Goal: Task Accomplishment & Management: Manage account settings

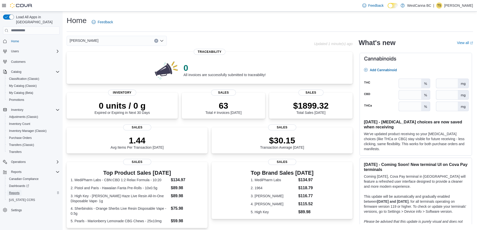
click at [14, 191] on span "Reports" at bounding box center [14, 193] width 11 height 4
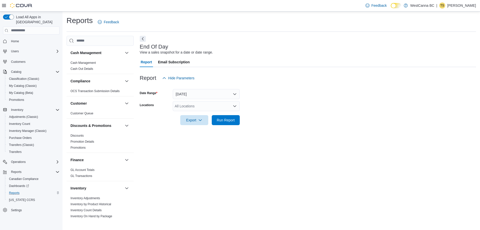
click at [210, 102] on div "All Locations" at bounding box center [206, 106] width 67 height 10
click at [207, 126] on button "[PERSON_NAME]" at bounding box center [206, 129] width 67 height 7
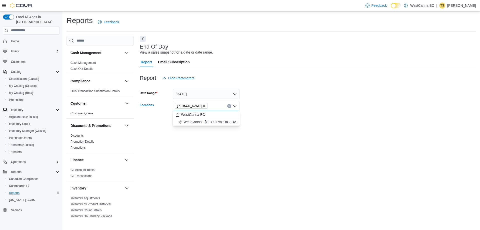
drag, startPoint x: 279, startPoint y: 118, endPoint x: 239, endPoint y: 117, distance: 40.0
click at [279, 118] on form "Date Range Today Locations WestCanna - Robson Combo box. Selected. WestCanna - …" at bounding box center [308, 104] width 336 height 42
click at [225, 115] on div at bounding box center [308, 113] width 336 height 4
click at [226, 120] on span "Run Report" at bounding box center [226, 119] width 18 height 5
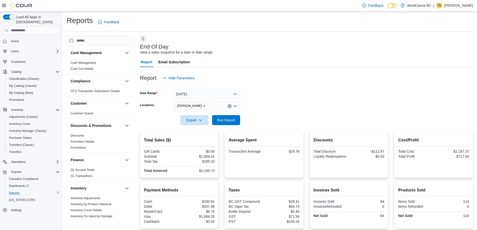
click at [206, 105] on icon "Remove WestCanna - Robson from selection in this group" at bounding box center [204, 105] width 3 height 3
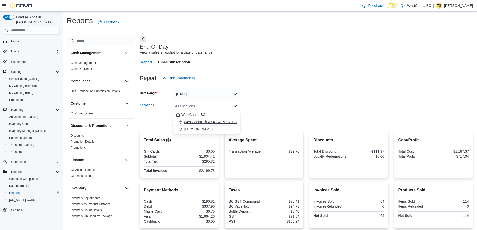
click at [211, 122] on span "WestCanna - [GEOGRAPHIC_DATA]" at bounding box center [213, 121] width 58 height 5
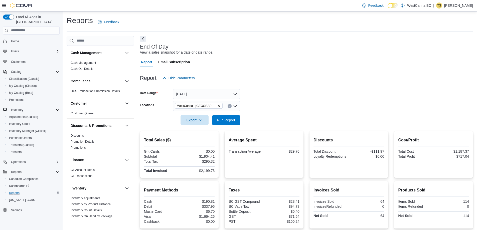
click at [282, 120] on form "Date Range Today Locations WestCanna - Broadway Export Run Report" at bounding box center [306, 104] width 333 height 42
click at [232, 123] on span "Run Report" at bounding box center [226, 120] width 22 height 10
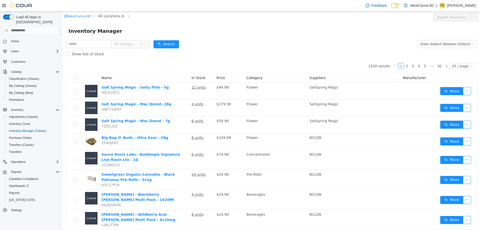
click at [108, 16] on span "All Locations" at bounding box center [109, 16] width 22 height 6
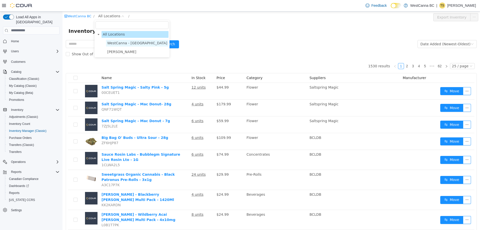
click at [112, 44] on span "WestCanna - [GEOGRAPHIC_DATA]" at bounding box center [137, 43] width 60 height 4
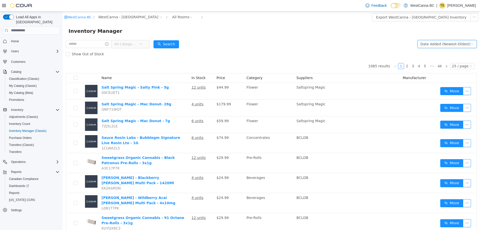
click at [431, 42] on div "Date Added (Newest-Oldest)" at bounding box center [446, 44] width 50 height 8
click at [427, 56] on li "Alphabetical (A-Z)" at bounding box center [445, 54] width 56 height 8
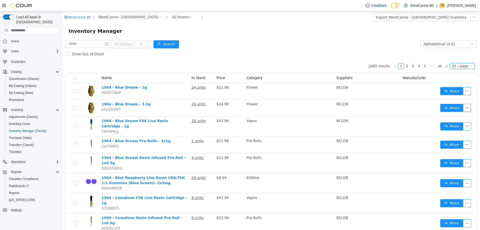
click at [460, 66] on div "25 / page" at bounding box center [460, 66] width 17 height 6
click at [457, 99] on li "50 / page" at bounding box center [460, 98] width 24 height 8
click at [129, 44] on span "All Categories" at bounding box center [125, 43] width 23 height 5
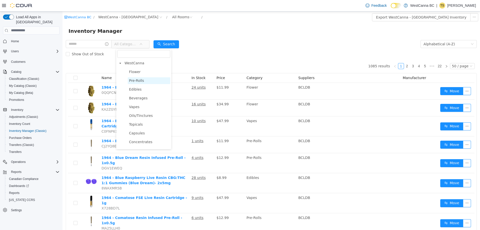
click at [141, 80] on span "Pre-Rolls" at bounding box center [136, 80] width 15 height 4
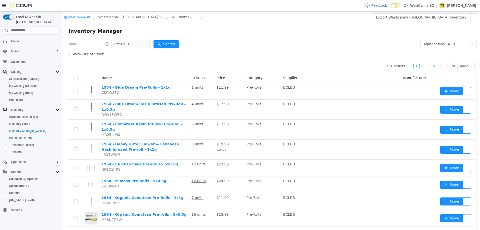
click at [434, 65] on link "4" at bounding box center [435, 66] width 6 height 6
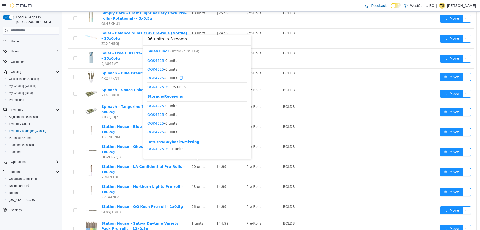
scroll to position [375, 0]
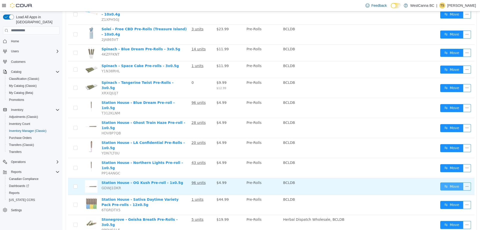
click at [443, 182] on button "Move" at bounding box center [452, 186] width 23 height 8
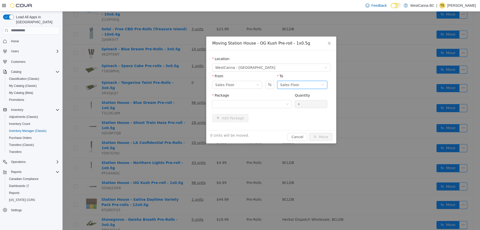
click at [300, 88] on div "Sales Floor" at bounding box center [302, 85] width 50 height 8
click at [296, 109] on li "Storage/Receiving" at bounding box center [302, 111] width 50 height 8
click at [239, 104] on div at bounding box center [250, 104] width 70 height 8
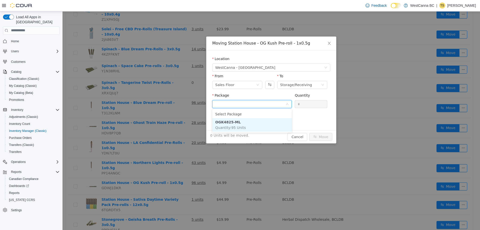
click at [238, 128] on span "Quantity : 95 Units" at bounding box center [230, 127] width 31 height 4
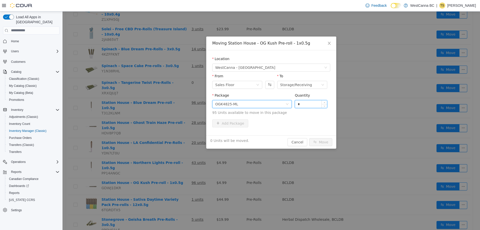
click at [305, 104] on input "*" at bounding box center [311, 104] width 32 height 8
type input "***"
click at [309, 138] on button "Move" at bounding box center [320, 142] width 23 height 8
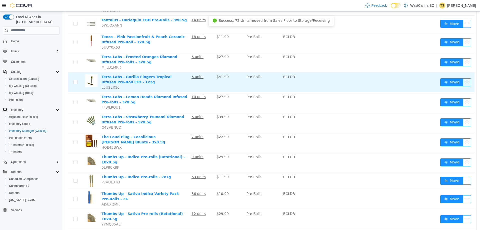
scroll to position [777, 0]
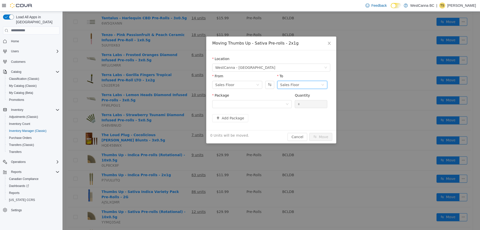
click at [299, 87] on div "Sales Floor" at bounding box center [300, 85] width 41 height 8
click at [297, 113] on li "Storage/Receiving" at bounding box center [302, 111] width 50 height 8
click at [227, 106] on div at bounding box center [250, 104] width 70 height 8
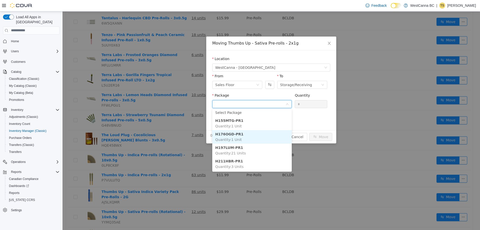
scroll to position [0, 0]
click at [273, 86] on button "Swap" at bounding box center [269, 85] width 9 height 8
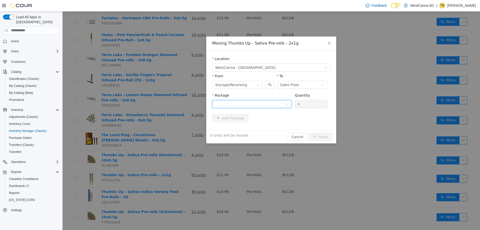
click at [270, 102] on div at bounding box center [250, 104] width 70 height 8
click at [301, 132] on div "Moving Thumbs Up - Sativa Pre-rolls - 2x1g Location [GEOGRAPHIC_DATA] - [GEOGRA…" at bounding box center [271, 89] width 130 height 107
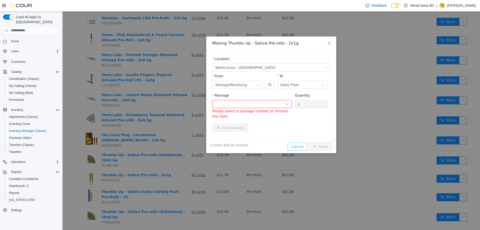
click at [302, 142] on button "Cancel" at bounding box center [298, 146] width 20 height 8
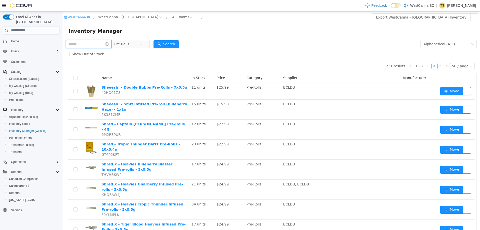
click at [83, 44] on input "text" at bounding box center [89, 44] width 46 height 8
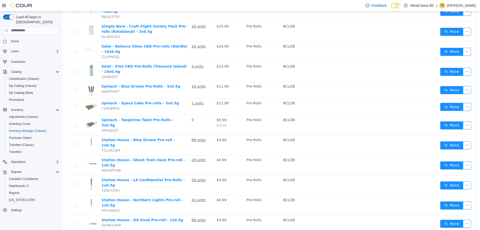
scroll to position [350, 0]
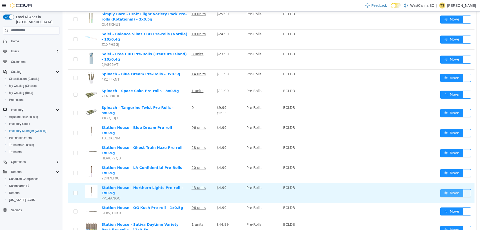
click at [453, 189] on button "Move" at bounding box center [452, 193] width 23 height 8
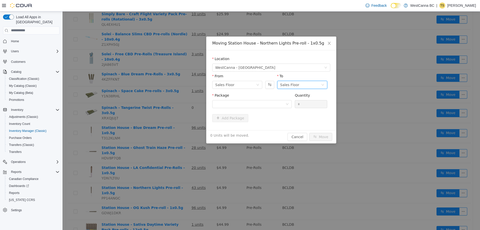
click at [306, 82] on div "Sales Floor" at bounding box center [300, 85] width 41 height 8
click at [301, 110] on li "Storage/Receiving" at bounding box center [302, 111] width 50 height 8
click at [248, 103] on div at bounding box center [250, 104] width 70 height 8
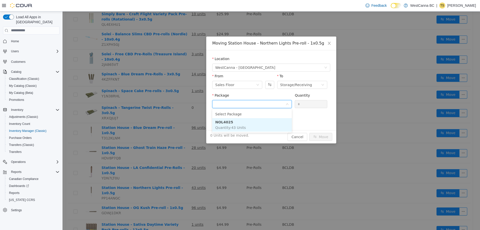
click at [240, 127] on span "Quantity : 43 Units" at bounding box center [230, 127] width 31 height 4
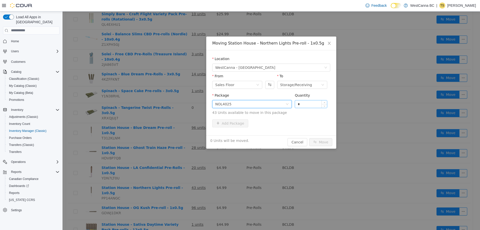
click at [302, 106] on input "*" at bounding box center [311, 104] width 32 height 8
type input "**"
click at [322, 138] on button "Move" at bounding box center [320, 142] width 23 height 8
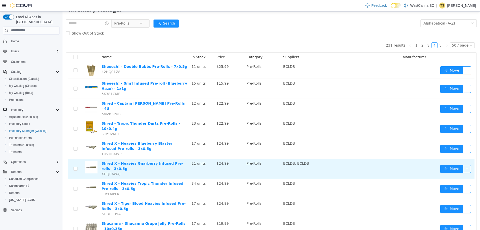
scroll to position [0, 0]
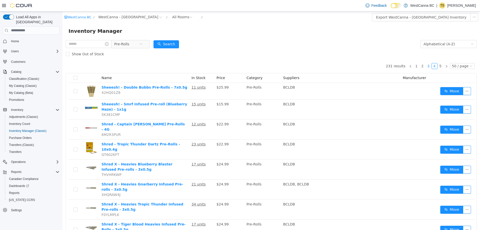
click at [426, 66] on link "3" at bounding box center [429, 66] width 6 height 6
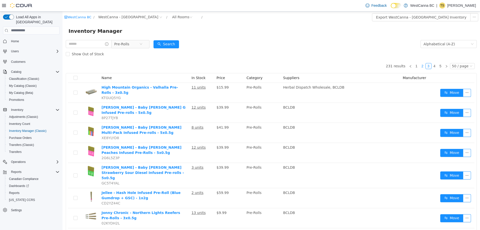
click at [421, 68] on link "2" at bounding box center [423, 66] width 6 height 6
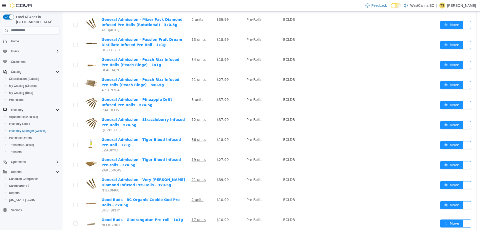
scroll to position [425, 0]
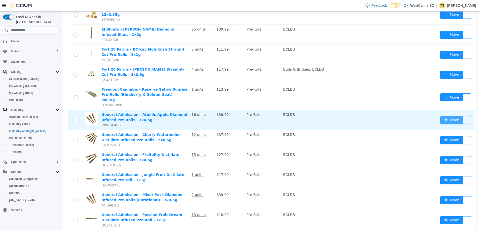
click at [450, 116] on button "Move" at bounding box center [452, 120] width 23 height 8
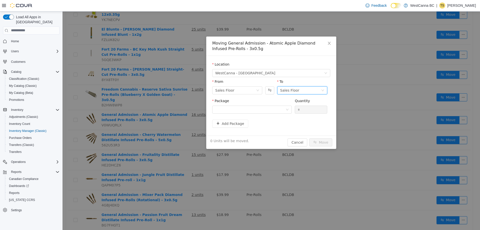
click at [283, 91] on div "Sales Floor" at bounding box center [289, 90] width 19 height 8
click at [283, 117] on li "Storage/Receiving" at bounding box center [302, 116] width 50 height 8
click at [266, 109] on div at bounding box center [250, 110] width 70 height 8
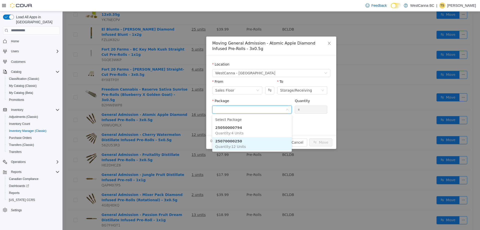
click at [259, 145] on li "25070000250 Quantity : 12 Units" at bounding box center [252, 144] width 80 height 14
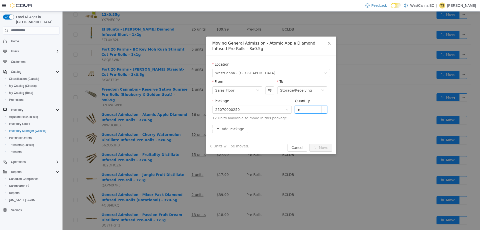
click at [304, 110] on input "*" at bounding box center [311, 110] width 32 height 8
type input "***"
click at [309, 143] on button "Move" at bounding box center [320, 147] width 23 height 8
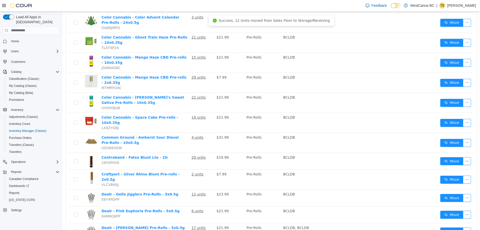
scroll to position [0, 0]
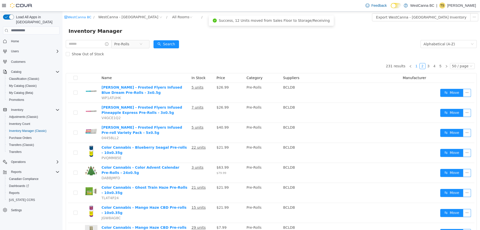
click at [416, 67] on link "1" at bounding box center [417, 66] width 6 height 6
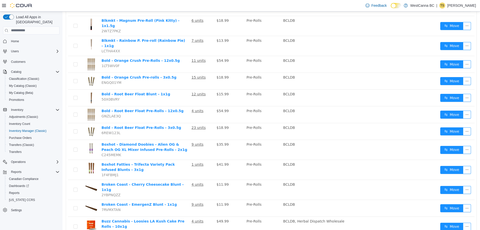
scroll to position [525, 0]
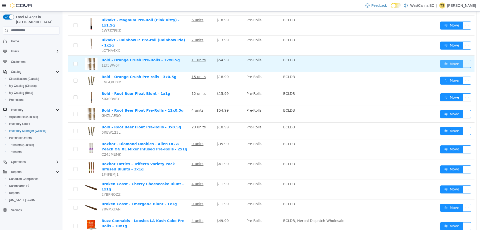
click at [450, 60] on button "Move" at bounding box center [452, 64] width 23 height 8
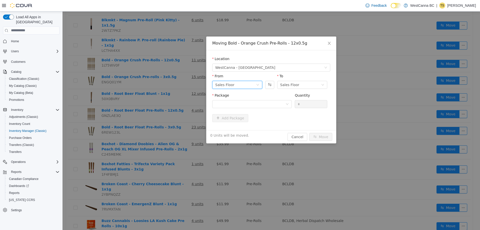
click at [237, 84] on div "Sales Floor" at bounding box center [235, 85] width 41 height 8
click at [238, 111] on li "Storage/Receiving" at bounding box center [237, 111] width 50 height 8
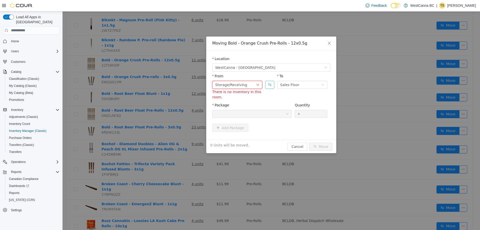
click at [269, 87] on button "Swap" at bounding box center [269, 85] width 9 height 8
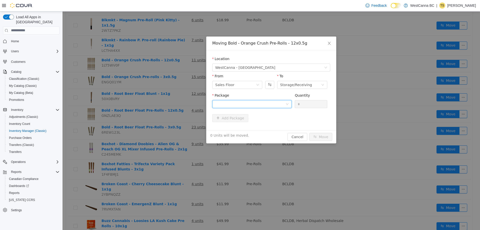
click at [267, 105] on div at bounding box center [250, 104] width 70 height 8
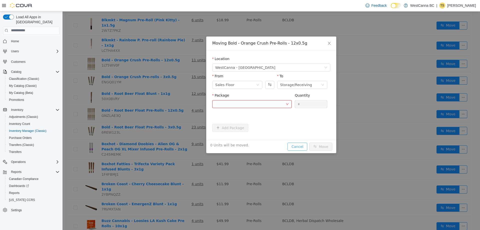
click at [297, 134] on div "Moving Bold - Orange Crush Pre-Rolls - 12x0.5g Location [GEOGRAPHIC_DATA] - [GE…" at bounding box center [271, 94] width 130 height 117
click at [295, 149] on button "Cancel" at bounding box center [298, 146] width 20 height 8
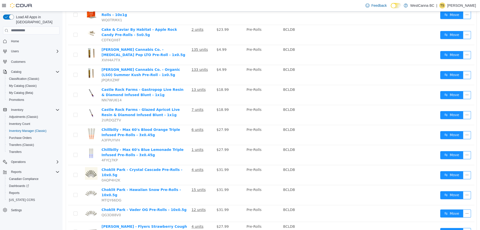
scroll to position [757, 0]
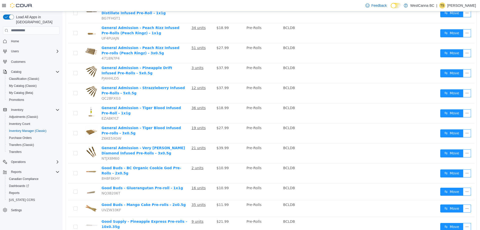
scroll to position [607, 0]
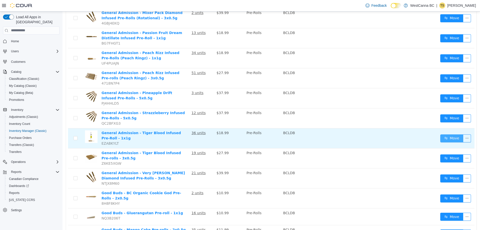
click at [452, 134] on button "Move" at bounding box center [452, 138] width 23 height 8
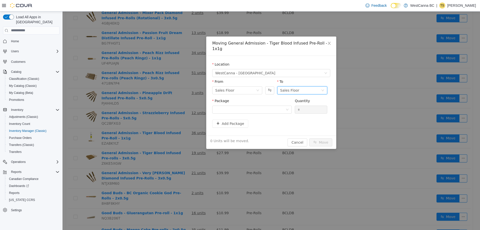
click at [293, 86] on div "Sales Floor" at bounding box center [289, 90] width 19 height 8
click at [287, 108] on li "Storage/Receiving" at bounding box center [302, 111] width 50 height 8
click at [240, 107] on div at bounding box center [250, 110] width 70 height 8
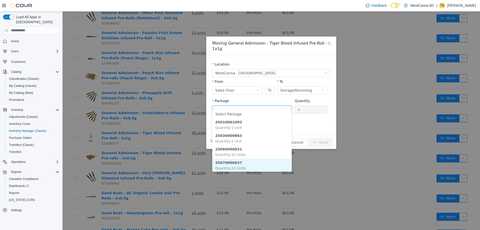
scroll to position [1, 0]
click at [243, 165] on span "Quantity : 24 Units" at bounding box center [230, 167] width 31 height 4
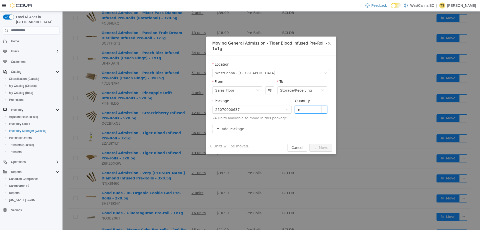
click at [307, 106] on input "*" at bounding box center [311, 110] width 32 height 8
type input "***"
click at [309, 143] on button "Move" at bounding box center [320, 147] width 23 height 8
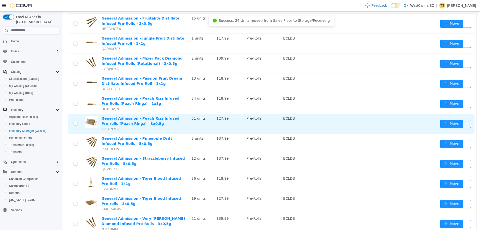
scroll to position [557, 0]
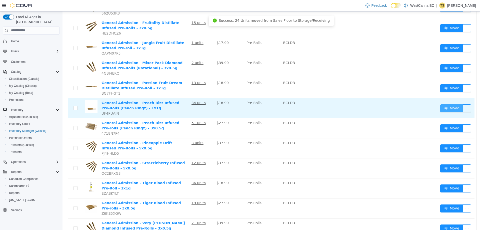
click at [444, 104] on button "Move" at bounding box center [452, 108] width 23 height 8
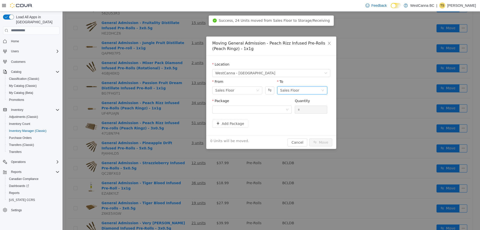
click at [297, 89] on div "Sales Floor" at bounding box center [300, 90] width 41 height 8
click at [301, 118] on li "Storage/Receiving" at bounding box center [302, 116] width 50 height 8
click at [265, 108] on div at bounding box center [250, 110] width 70 height 8
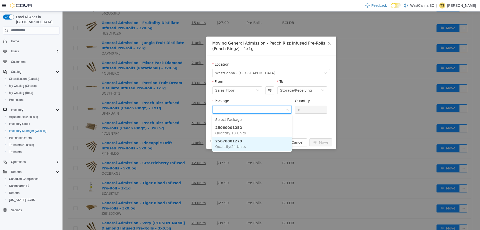
drag, startPoint x: 251, startPoint y: 144, endPoint x: 274, endPoint y: 124, distance: 30.8
click at [251, 145] on li "25070001279 Quantity : 24 Units" at bounding box center [252, 144] width 80 height 14
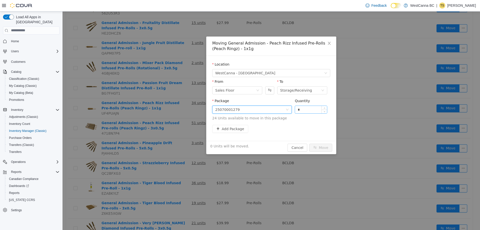
click at [304, 110] on input "*" at bounding box center [311, 110] width 32 height 8
type input "***"
click at [309, 143] on button "Move" at bounding box center [320, 147] width 23 height 8
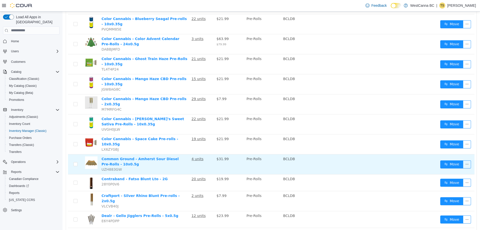
scroll to position [0, 0]
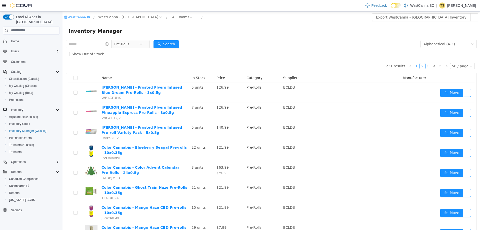
click at [416, 69] on li "1" at bounding box center [417, 66] width 6 height 6
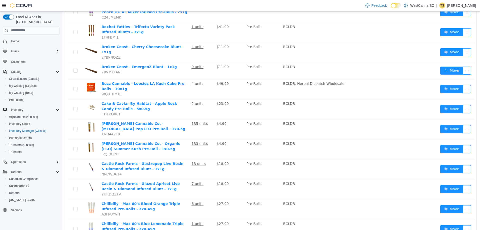
scroll to position [757, 0]
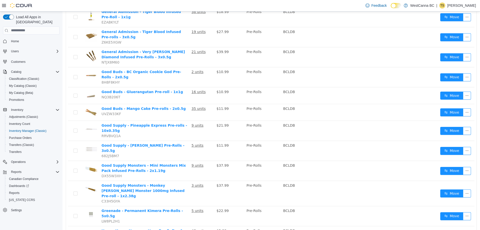
scroll to position [803, 0]
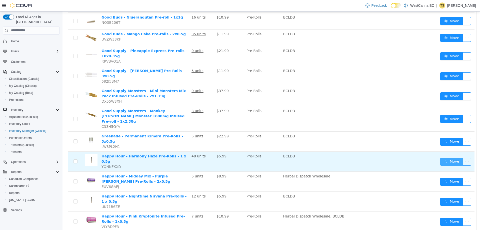
click at [447, 157] on button "Move" at bounding box center [452, 161] width 23 height 8
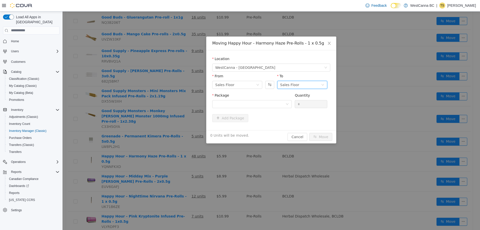
click at [300, 84] on div "Sales Floor" at bounding box center [300, 85] width 41 height 8
click at [299, 112] on li "Storage/Receiving" at bounding box center [302, 111] width 50 height 8
click at [239, 100] on div at bounding box center [250, 104] width 70 height 8
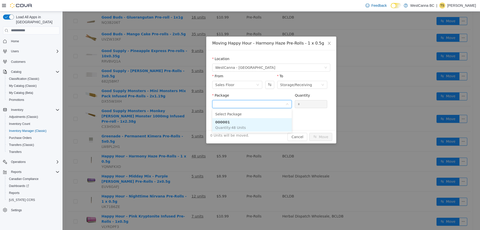
drag, startPoint x: 241, startPoint y: 121, endPoint x: 251, endPoint y: 122, distance: 10.3
click at [241, 122] on li "000001 Quantity : 48 Units" at bounding box center [252, 125] width 80 height 14
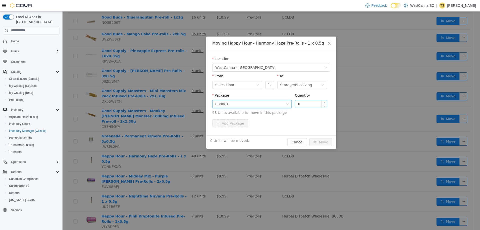
click at [301, 100] on input "*" at bounding box center [311, 104] width 32 height 8
type input "***"
click at [309, 138] on button "Move" at bounding box center [320, 142] width 23 height 8
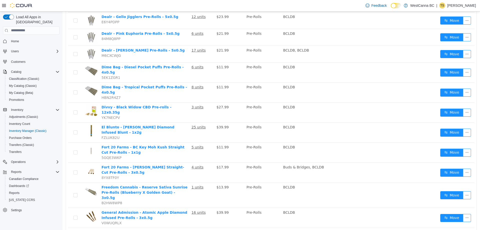
scroll to position [353, 0]
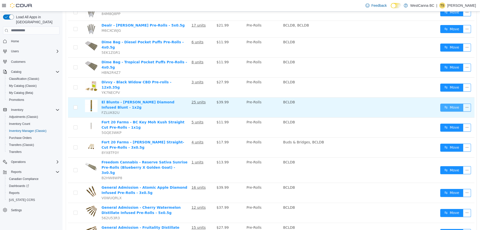
click at [449, 103] on button "Move" at bounding box center [452, 107] width 23 height 8
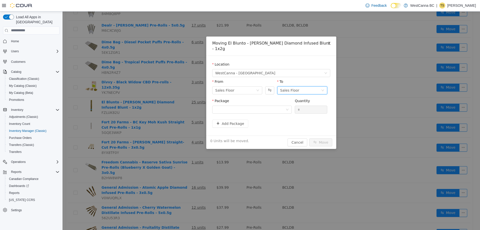
click at [291, 86] on div "Sales Floor" at bounding box center [289, 90] width 19 height 8
click at [293, 113] on li "Storage/Receiving" at bounding box center [302, 111] width 50 height 8
click at [260, 106] on div at bounding box center [250, 110] width 70 height 8
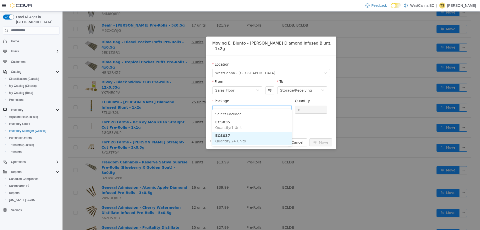
click at [250, 136] on li "ECS037 Quantity : 24 Units" at bounding box center [252, 138] width 80 height 14
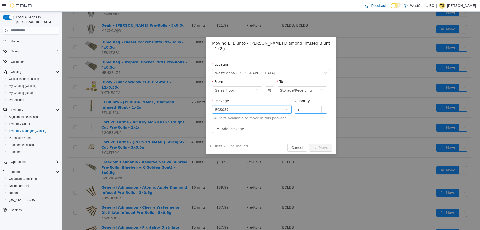
click at [305, 106] on input "*" at bounding box center [311, 110] width 32 height 8
type input "***"
click at [309, 143] on button "Move" at bounding box center [320, 147] width 23 height 8
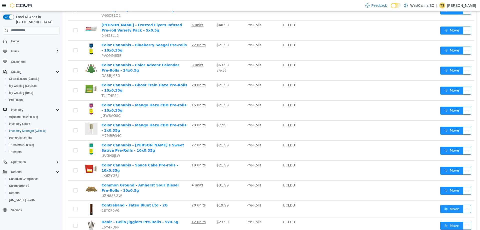
scroll to position [0, 0]
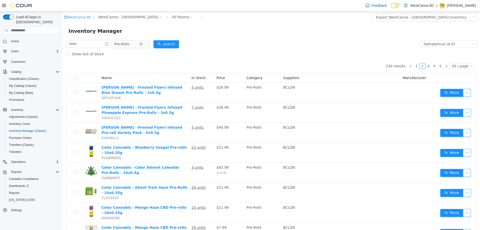
click at [129, 44] on span "Pre-Rolls" at bounding box center [121, 44] width 15 height 8
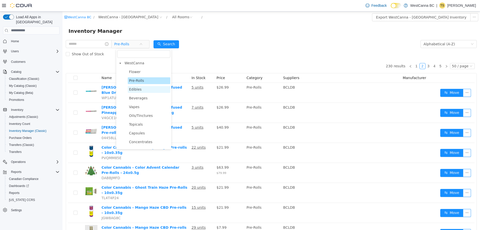
click at [135, 90] on span "Edibles" at bounding box center [135, 89] width 13 height 4
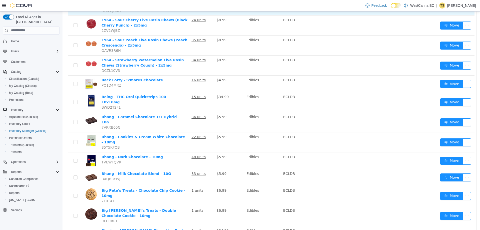
scroll to position [175, 0]
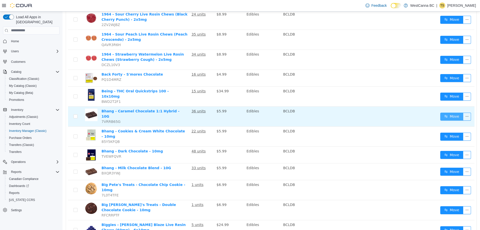
click at [447, 112] on button "Move" at bounding box center [452, 116] width 23 height 8
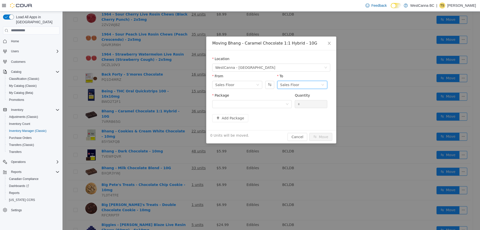
click at [319, 88] on div "Sales Floor" at bounding box center [300, 85] width 41 height 8
click at [301, 108] on li "Storage/Receiving" at bounding box center [302, 111] width 50 height 8
click at [271, 108] on div "Package" at bounding box center [252, 101] width 80 height 17
click at [274, 107] on div at bounding box center [250, 104] width 70 height 8
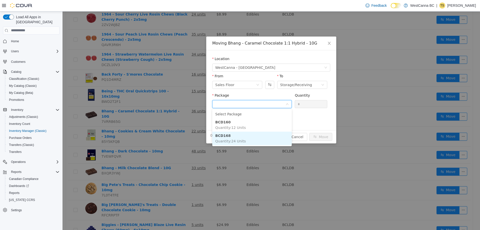
click at [253, 142] on li "BCD168 Quantity : 24 Units" at bounding box center [252, 138] width 80 height 14
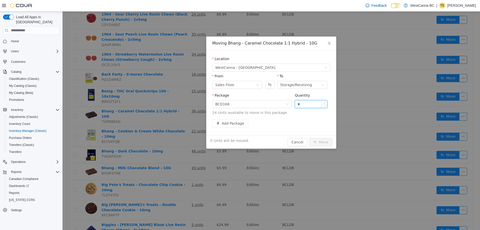
click at [305, 103] on input "*" at bounding box center [311, 104] width 32 height 8
type input "***"
click at [309, 138] on button "Move" at bounding box center [320, 142] width 23 height 8
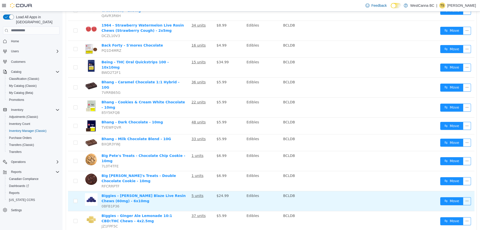
scroll to position [200, 0]
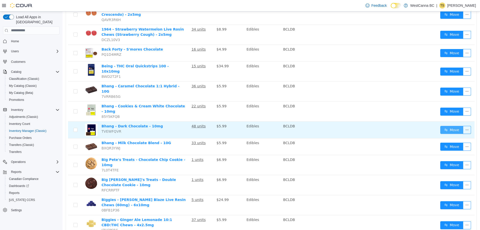
click at [441, 126] on button "Move" at bounding box center [452, 130] width 23 height 8
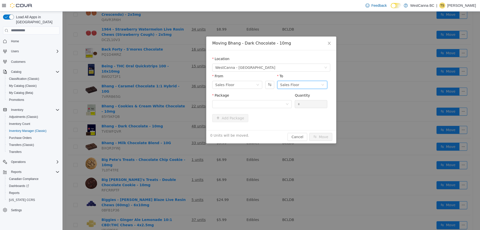
click at [284, 84] on div "Sales Floor" at bounding box center [289, 85] width 19 height 8
click at [286, 110] on li "Storage/Receiving" at bounding box center [302, 111] width 50 height 8
click at [265, 105] on div at bounding box center [250, 104] width 70 height 8
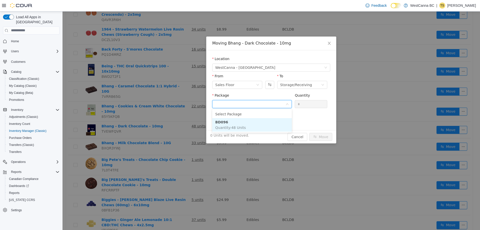
click at [259, 125] on li "BD096 Quantity : 48 Units" at bounding box center [252, 125] width 80 height 14
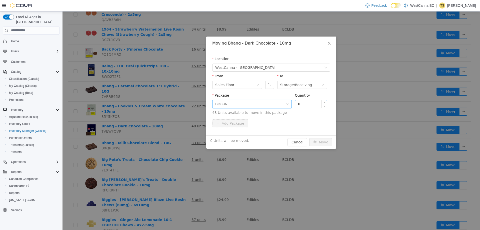
click at [305, 105] on input "*" at bounding box center [311, 104] width 32 height 8
type input "***"
click at [309, 138] on button "Move" at bounding box center [320, 142] width 23 height 8
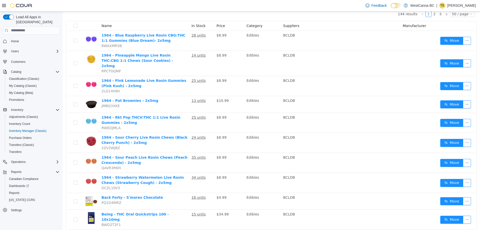
scroll to position [0, 0]
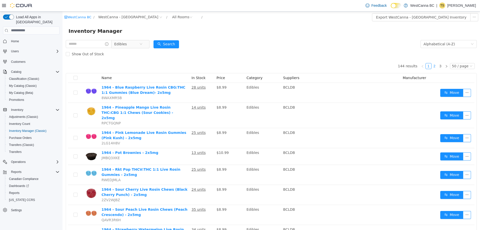
click at [432, 66] on link "2" at bounding box center [435, 66] width 6 height 6
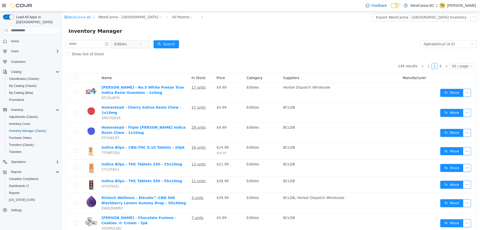
click at [428, 65] on link "1" at bounding box center [429, 66] width 6 height 6
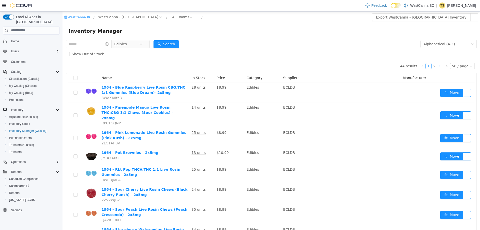
click at [438, 65] on link "3" at bounding box center [441, 66] width 6 height 6
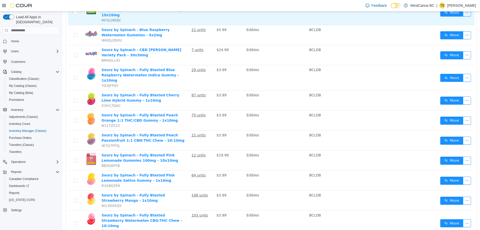
scroll to position [50, 0]
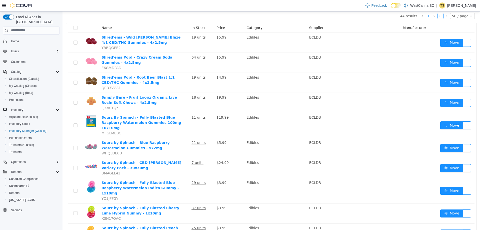
click at [426, 17] on link "1" at bounding box center [429, 16] width 6 height 6
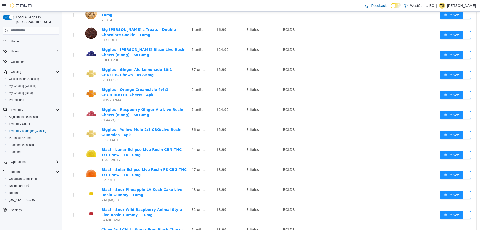
scroll to position [325, 0]
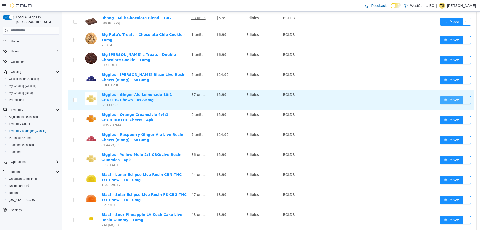
click at [455, 96] on button "Move" at bounding box center [452, 100] width 23 height 8
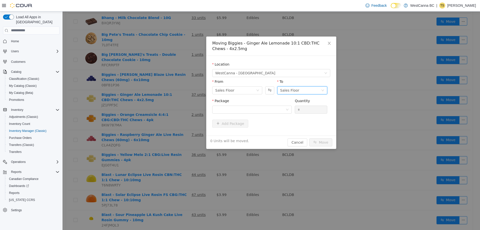
click at [302, 89] on div "Sales Floor" at bounding box center [300, 90] width 41 height 8
click at [292, 113] on li "Storage/Receiving" at bounding box center [302, 116] width 50 height 8
click at [265, 109] on div at bounding box center [250, 110] width 70 height 8
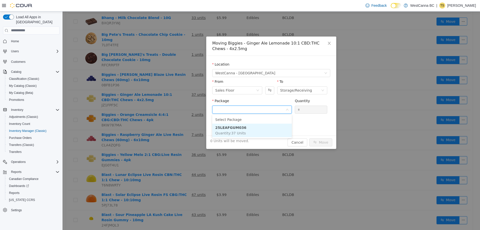
drag, startPoint x: 260, startPoint y: 129, endPoint x: 300, endPoint y: 110, distance: 44.3
click at [260, 130] on li "25LEAFGUM036 Quantity : 37 Units" at bounding box center [252, 130] width 80 height 14
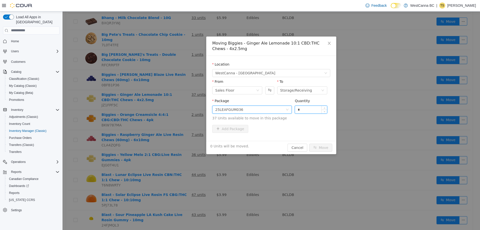
click at [303, 109] on input "*" at bounding box center [311, 110] width 32 height 8
type input "***"
click at [309, 143] on button "Move" at bounding box center [320, 147] width 23 height 8
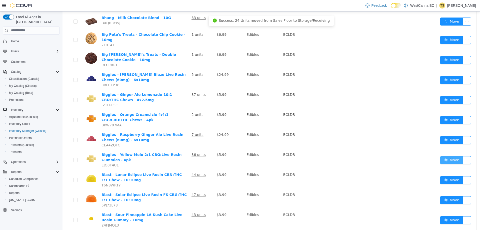
click at [446, 156] on button "Move" at bounding box center [452, 160] width 23 height 8
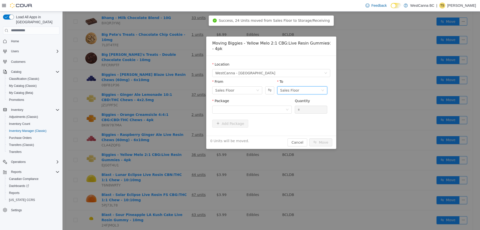
click at [296, 86] on div "Sales Floor" at bounding box center [289, 90] width 19 height 8
click at [296, 110] on li "Storage/Receiving" at bounding box center [302, 111] width 50 height 8
click at [272, 106] on div at bounding box center [250, 110] width 70 height 8
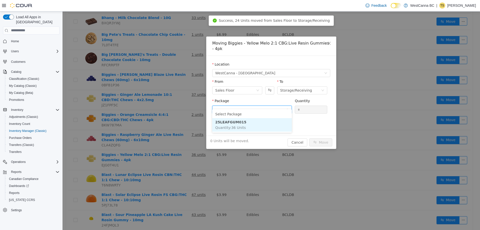
click at [267, 129] on li "25LEAFGUM015 Quantity : 36 Units" at bounding box center [252, 125] width 80 height 14
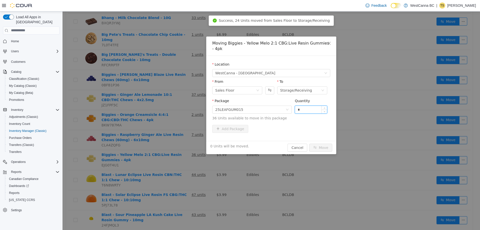
click at [306, 106] on input "*" at bounding box center [311, 110] width 32 height 8
type input "***"
click at [309, 143] on button "Move" at bounding box center [320, 147] width 23 height 8
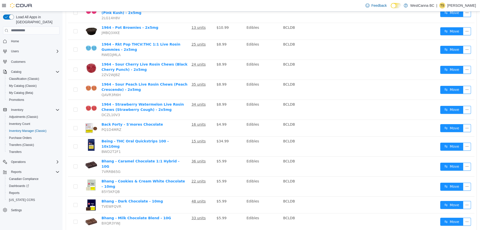
scroll to position [0, 0]
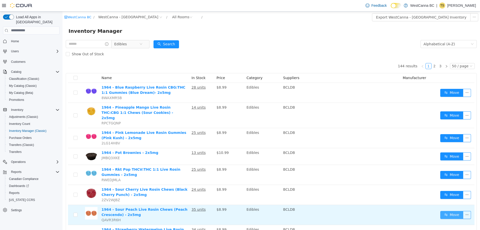
click at [450, 213] on button "Move" at bounding box center [452, 215] width 23 height 8
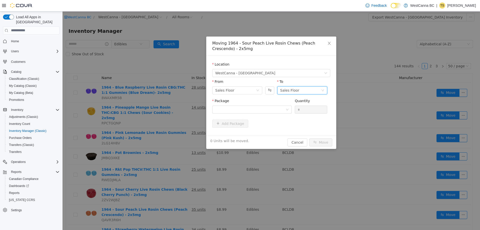
click at [307, 91] on div "Sales Floor" at bounding box center [300, 90] width 41 height 8
click at [298, 117] on li "Storage/Receiving" at bounding box center [302, 116] width 50 height 8
click at [244, 111] on div at bounding box center [250, 110] width 70 height 8
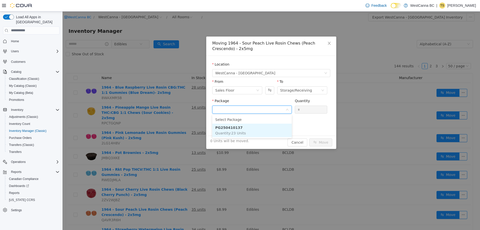
click at [248, 135] on li "PG250410137 Quantity : 23 Units" at bounding box center [252, 130] width 80 height 14
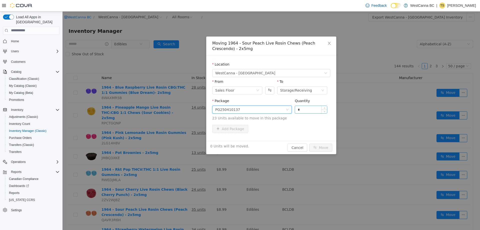
click at [305, 109] on input "*" at bounding box center [311, 110] width 32 height 8
type input "***"
click at [309, 143] on button "Move" at bounding box center [320, 147] width 23 height 8
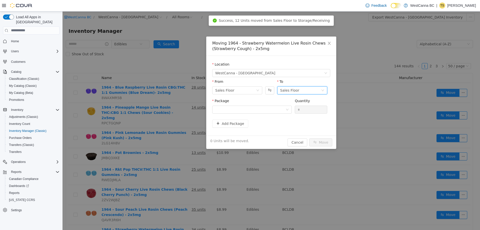
click at [312, 90] on div "Sales Floor" at bounding box center [300, 90] width 41 height 8
click at [297, 117] on li "Storage/Receiving" at bounding box center [302, 116] width 50 height 8
click at [263, 111] on div at bounding box center [250, 110] width 70 height 8
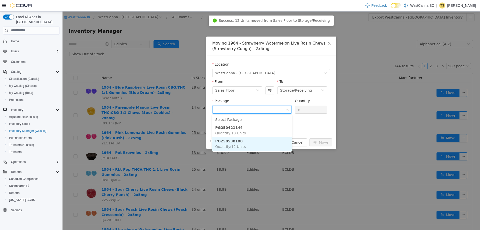
click at [261, 145] on li "PG250530188 Quantity : 12 Units" at bounding box center [252, 144] width 80 height 14
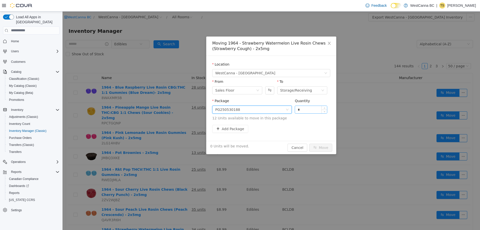
click at [306, 111] on input "*" at bounding box center [311, 110] width 32 height 8
type input "***"
click at [309, 143] on button "Move" at bounding box center [320, 147] width 23 height 8
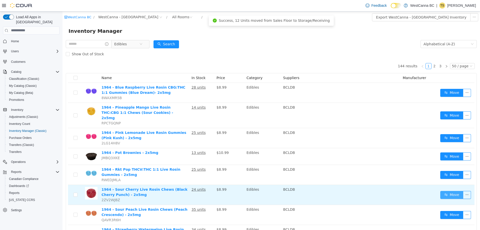
click at [443, 191] on button "Move" at bounding box center [452, 195] width 23 height 8
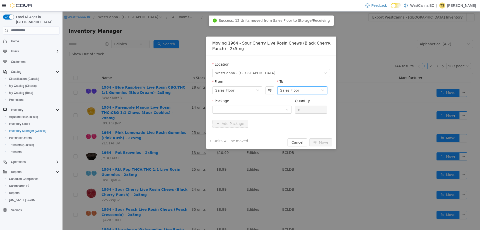
click at [289, 91] on div "Sales Floor" at bounding box center [289, 90] width 19 height 8
click at [291, 112] on li "Storage/Receiving" at bounding box center [302, 116] width 50 height 8
click at [264, 111] on div at bounding box center [250, 110] width 70 height 8
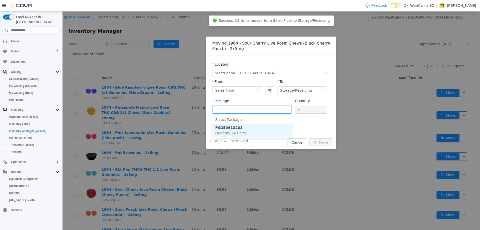
drag, startPoint x: 260, startPoint y: 128, endPoint x: 269, endPoint y: 127, distance: 9.6
click at [260, 129] on li "PG250613203 Quantity : 24 Units" at bounding box center [252, 130] width 80 height 14
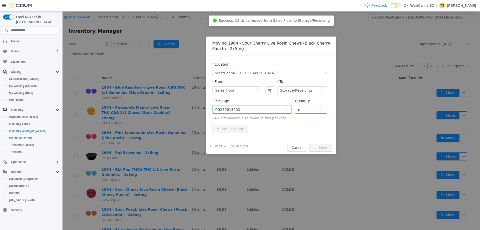
click at [307, 111] on input "*" at bounding box center [311, 110] width 32 height 8
type input "***"
click at [309, 143] on button "Move" at bounding box center [320, 147] width 23 height 8
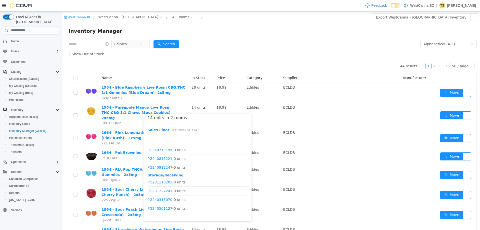
scroll to position [94, 0]
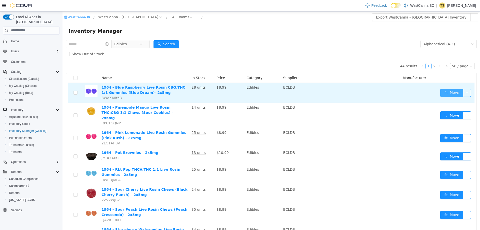
click at [448, 94] on button "Move" at bounding box center [452, 93] width 23 height 8
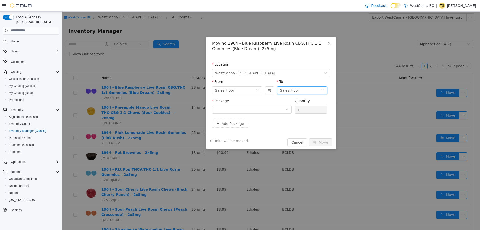
click at [301, 90] on div "Sales Floor" at bounding box center [300, 90] width 41 height 8
click at [289, 117] on li "Storage/Receiving" at bounding box center [302, 116] width 50 height 8
click at [236, 109] on div at bounding box center [250, 110] width 70 height 8
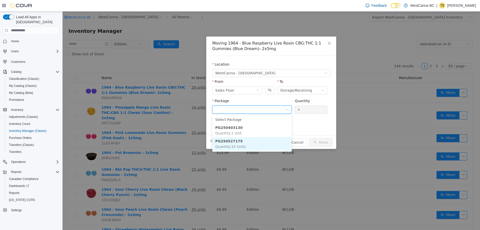
click at [238, 144] on span "Quantity : 15 Units" at bounding box center [230, 146] width 31 height 4
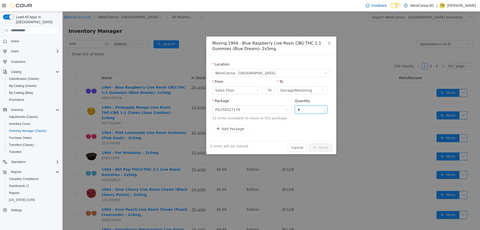
click at [306, 111] on input "*" at bounding box center [311, 110] width 32 height 8
type input "***"
click at [309, 143] on button "Move" at bounding box center [320, 147] width 23 height 8
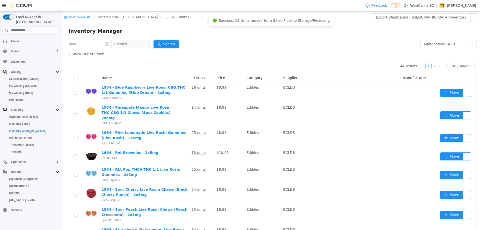
click at [438, 66] on link "3" at bounding box center [441, 66] width 6 height 6
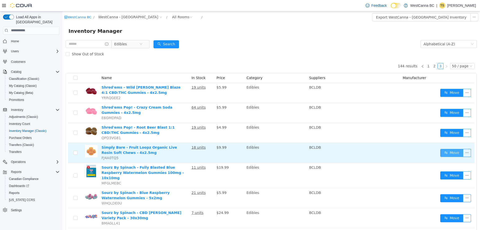
click at [451, 154] on button "Move" at bounding box center [452, 153] width 23 height 8
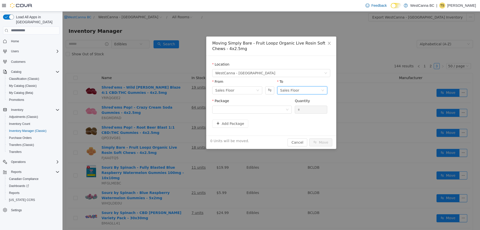
click at [308, 90] on div "Sales Floor" at bounding box center [300, 90] width 41 height 8
click at [300, 114] on li "Storage/Receiving" at bounding box center [302, 116] width 50 height 8
click at [265, 112] on div at bounding box center [250, 110] width 70 height 8
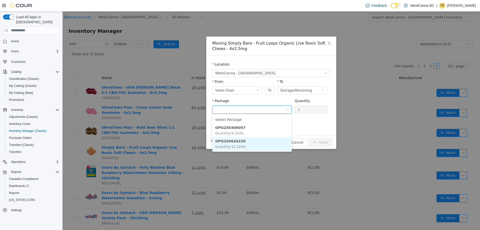
click at [255, 145] on li "OPG250626220 Quantity : 12 Units" at bounding box center [252, 144] width 80 height 14
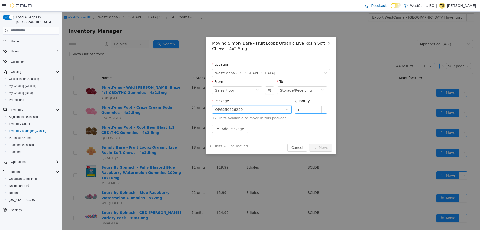
click at [305, 110] on input "*" at bounding box center [311, 110] width 32 height 8
type input "***"
click at [309, 143] on button "Move" at bounding box center [320, 147] width 23 height 8
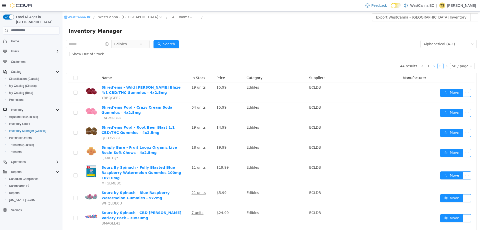
click at [433, 65] on link "2" at bounding box center [435, 66] width 6 height 6
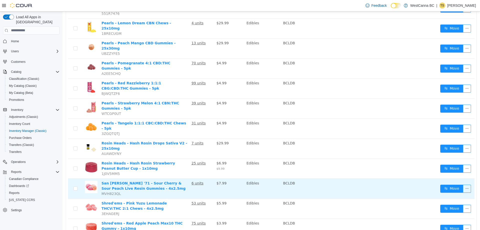
scroll to position [806, 0]
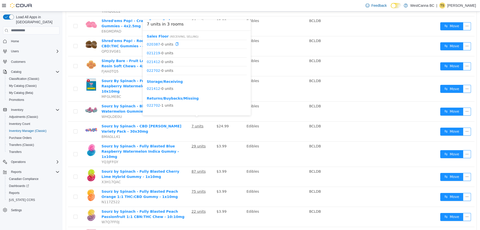
scroll to position [15, 0]
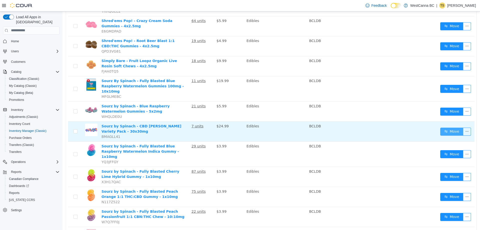
click at [447, 127] on button "Move" at bounding box center [452, 131] width 23 height 8
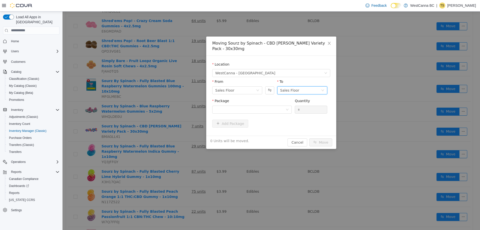
click at [294, 86] on div "Sales Floor" at bounding box center [289, 90] width 19 height 8
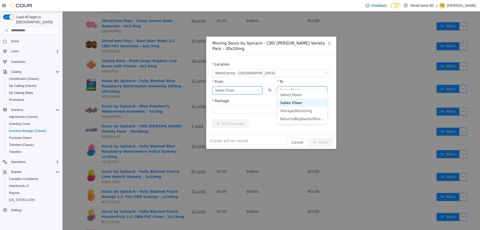
click at [249, 86] on div "Sales Floor" at bounding box center [235, 90] width 41 height 8
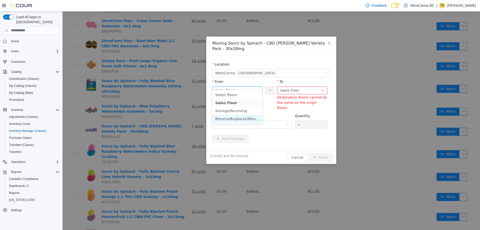
click at [237, 120] on li "Returns/Buybacks/Missing" at bounding box center [237, 119] width 50 height 8
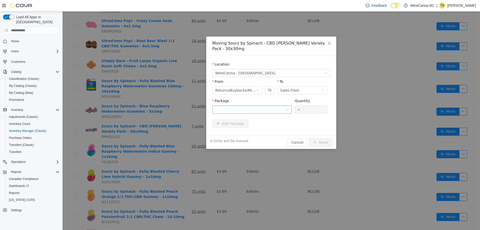
click at [269, 112] on div "Package Quantity *" at bounding box center [271, 108] width 118 height 21
click at [274, 106] on div at bounding box center [250, 110] width 70 height 8
click at [254, 127] on li "022702 Quantity : 1 Unit" at bounding box center [252, 125] width 80 height 14
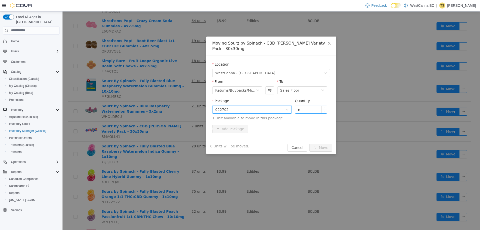
click at [303, 106] on input "*" at bounding box center [311, 110] width 32 height 8
type input "**"
click at [309, 143] on button "Move" at bounding box center [320, 147] width 23 height 8
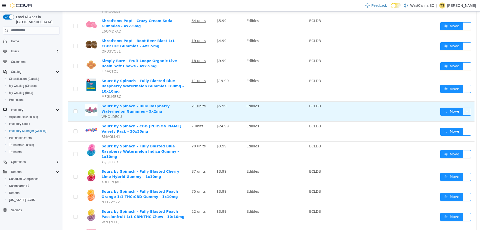
scroll to position [0, 0]
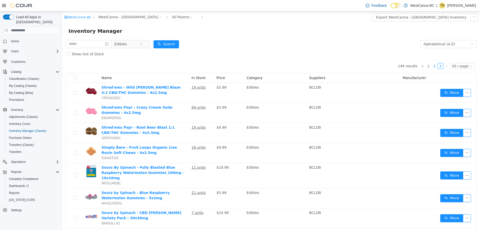
click at [434, 65] on link "2" at bounding box center [435, 66] width 6 height 6
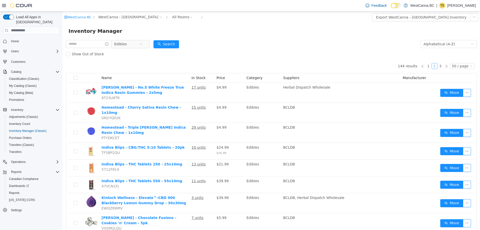
scroll to position [806, 0]
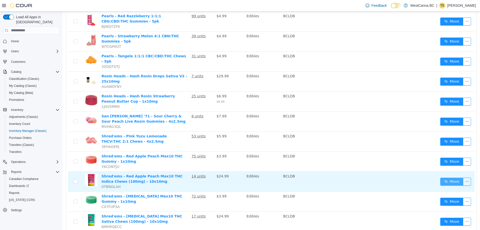
click at [443, 177] on button "Move" at bounding box center [452, 181] width 23 height 8
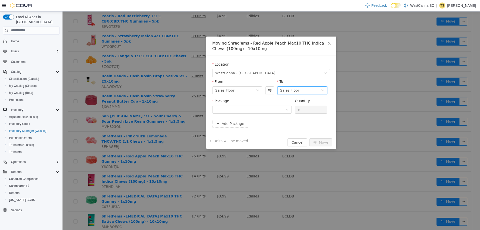
click at [301, 90] on div "Sales Floor" at bounding box center [300, 90] width 41 height 8
click at [295, 117] on li "Storage/Receiving" at bounding box center [302, 116] width 50 height 8
click at [255, 112] on div at bounding box center [250, 110] width 70 height 8
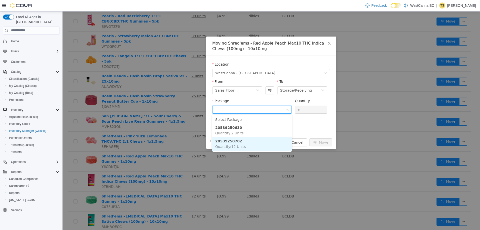
click at [254, 140] on li "20539250702 Quantity : 12 Units" at bounding box center [252, 144] width 80 height 14
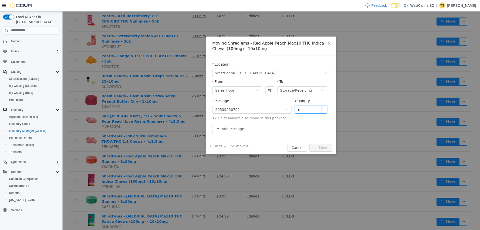
click at [302, 112] on input "*" at bounding box center [311, 110] width 32 height 8
type input "***"
click at [309, 143] on button "Move" at bounding box center [320, 147] width 23 height 8
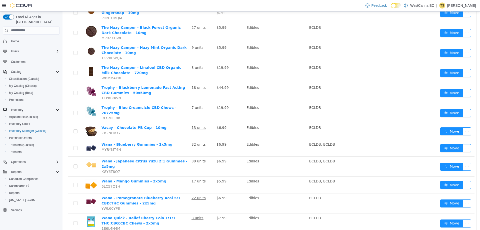
scroll to position [487, 0]
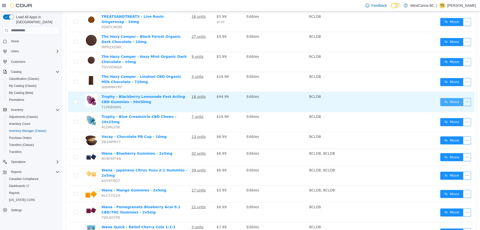
click at [450, 98] on button "Move" at bounding box center [452, 102] width 23 height 8
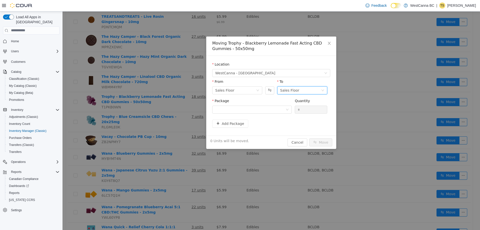
click at [315, 89] on div "Sales Floor" at bounding box center [300, 90] width 41 height 8
click at [293, 115] on li "Storage/Receiving" at bounding box center [302, 116] width 50 height 8
click at [253, 107] on div at bounding box center [250, 110] width 70 height 8
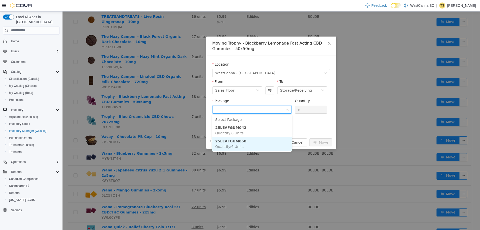
click at [248, 143] on li "25LEAFGUM050 Quantity : 6 Units" at bounding box center [252, 144] width 80 height 14
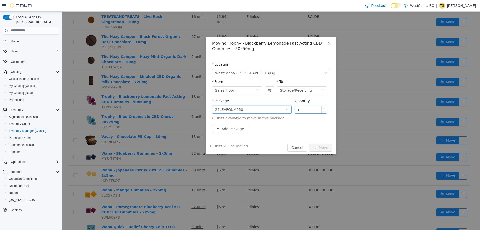
click at [312, 113] on input "*" at bounding box center [311, 110] width 32 height 8
type input "**"
click at [309, 143] on button "Move" at bounding box center [320, 147] width 23 height 8
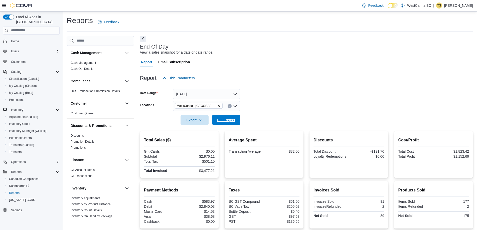
click at [230, 122] on span "Run Report" at bounding box center [226, 120] width 22 height 10
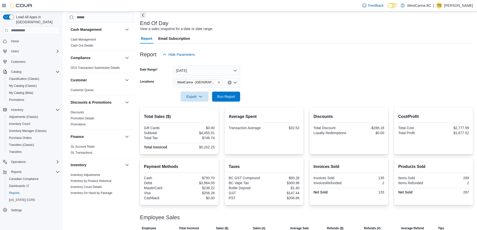
scroll to position [51, 0]
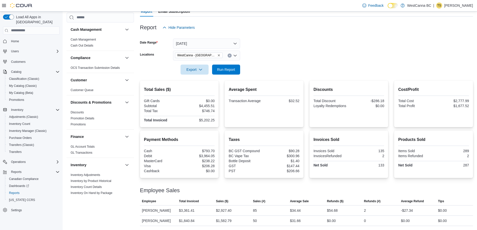
click at [217, 55] on icon "Remove WestCanna - Broadway from selection in this group" at bounding box center [218, 55] width 3 height 3
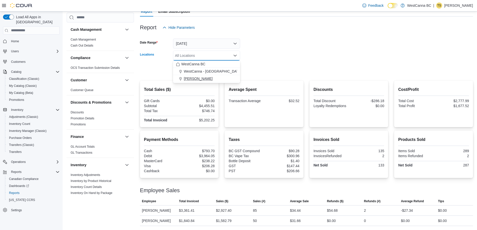
click at [209, 79] on span "[PERSON_NAME]" at bounding box center [198, 78] width 29 height 5
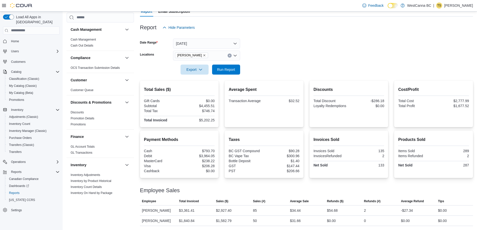
drag, startPoint x: 247, startPoint y: 58, endPoint x: 233, endPoint y: 68, distance: 16.9
click at [247, 58] on form "Date Range Today Locations WestCanna - Robson Export Run Report" at bounding box center [306, 54] width 333 height 42
click at [231, 70] on span "Run Report" at bounding box center [226, 69] width 18 height 5
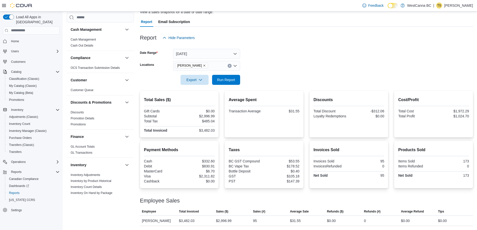
scroll to position [46, 0]
click at [206, 64] on icon "Remove WestCanna - Robson from selection in this group" at bounding box center [204, 65] width 3 height 3
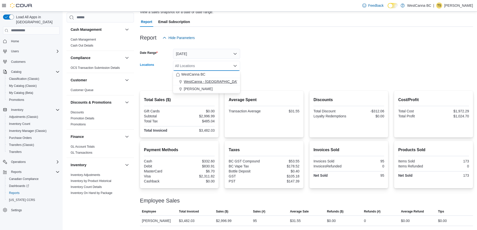
click at [205, 79] on span "WestCanna - [GEOGRAPHIC_DATA]" at bounding box center [213, 81] width 58 height 5
click at [271, 50] on form "Date Range Today Locations WestCanna - Broadway Combo box. Selected. WestCanna …" at bounding box center [306, 64] width 333 height 42
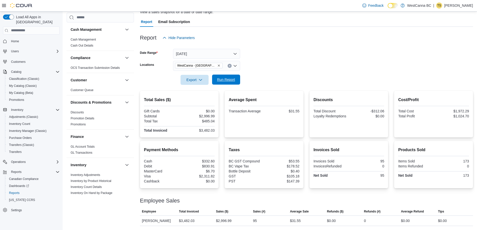
click at [235, 75] on span "Run Report" at bounding box center [226, 80] width 22 height 10
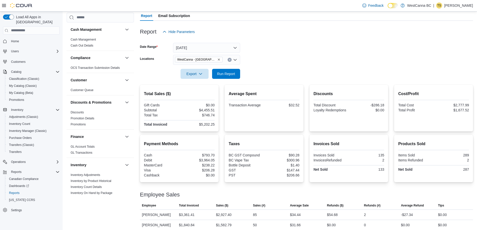
click at [296, 28] on div "Report Hide Parameters" at bounding box center [306, 32] width 333 height 10
drag, startPoint x: 223, startPoint y: 70, endPoint x: 299, endPoint y: 71, distance: 75.6
click at [224, 70] on span "Run Report" at bounding box center [226, 74] width 22 height 10
click at [225, 72] on span "Run Report" at bounding box center [226, 73] width 18 height 5
click at [229, 75] on span "Run Report" at bounding box center [226, 73] width 18 height 5
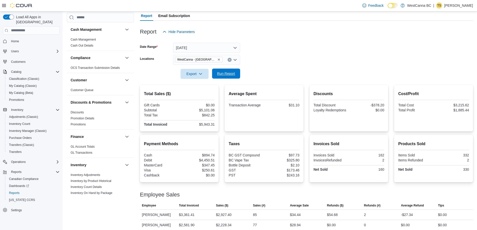
click at [220, 73] on span "Run Report" at bounding box center [226, 73] width 18 height 5
click at [232, 72] on span "Run Report" at bounding box center [226, 73] width 18 height 5
